Goal: Information Seeking & Learning: Learn about a topic

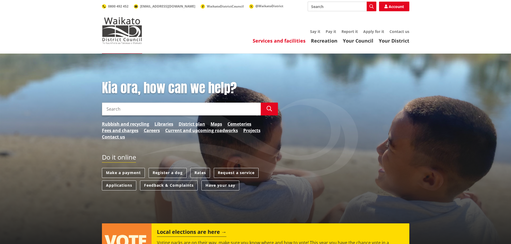
click at [285, 39] on link "Services and facilities" at bounding box center [279, 41] width 53 height 6
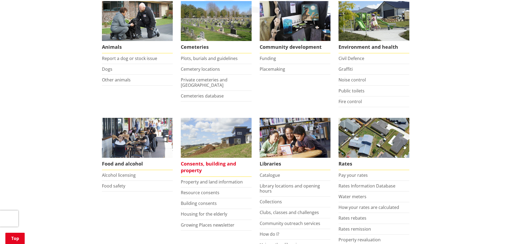
scroll to position [188, 0]
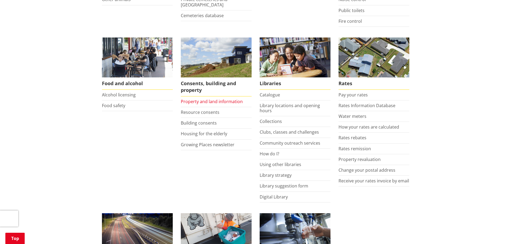
click at [197, 102] on link "Property and land information" at bounding box center [212, 102] width 62 height 6
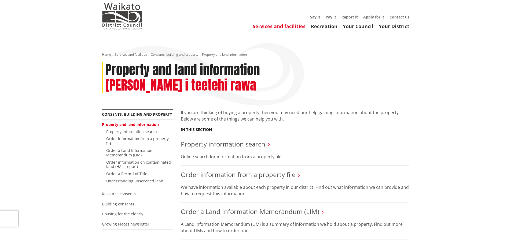
scroll to position [27, 0]
